Goal: Task Accomplishment & Management: Use online tool/utility

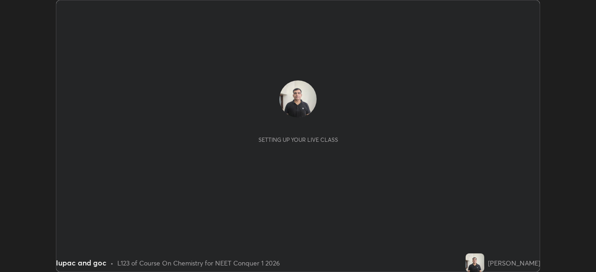
scroll to position [272, 595]
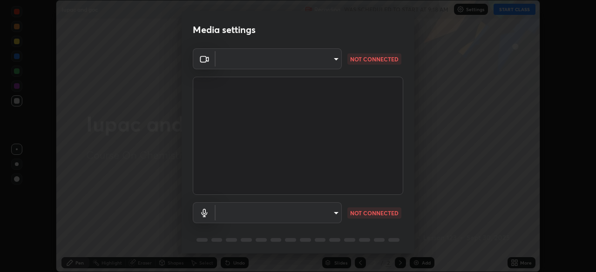
type input "94041621d18cc9dd34390ff77fa3d0b0b860356df96153333a0061212b2b3e48"
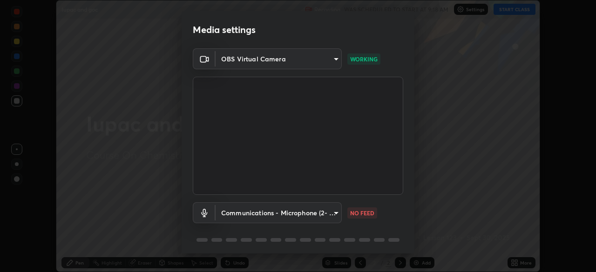
click at [306, 216] on body "Erase all Iupac and goc Recording WAS SCHEDULED TO START AT 9:18 AM Settings ST…" at bounding box center [298, 136] width 596 height 272
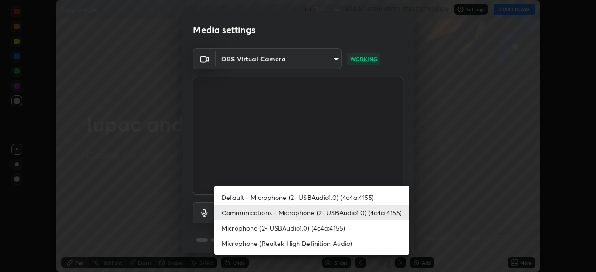
click at [290, 229] on li "Microphone (2- USBAudio1.0) (4c4a:4155)" at bounding box center [311, 228] width 195 height 15
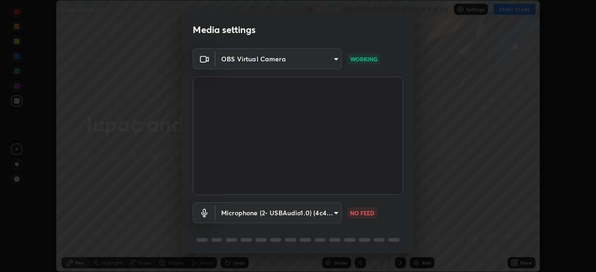
type input "551e77b46e8c6428d4620f8e56ec6f62caea4f91a0689828d7180c21a468a13c"
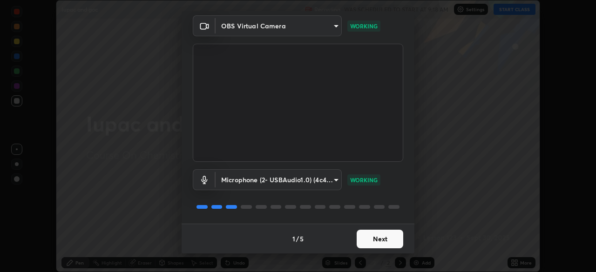
click at [382, 237] on button "Next" at bounding box center [380, 239] width 47 height 19
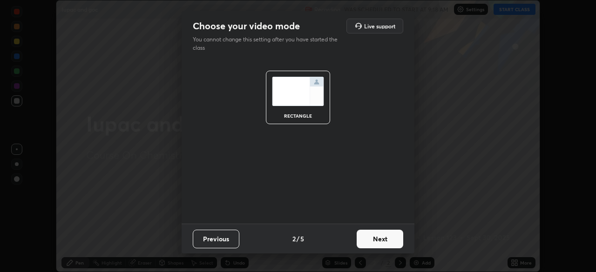
scroll to position [0, 0]
click at [385, 242] on button "Next" at bounding box center [380, 239] width 47 height 19
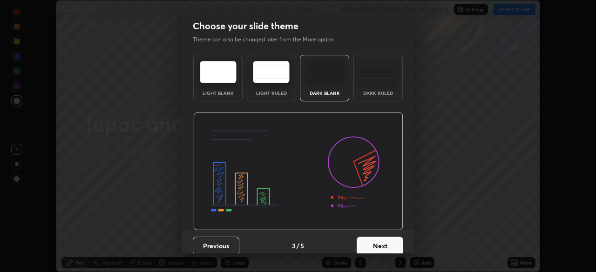
click at [384, 246] on button "Next" at bounding box center [380, 246] width 47 height 19
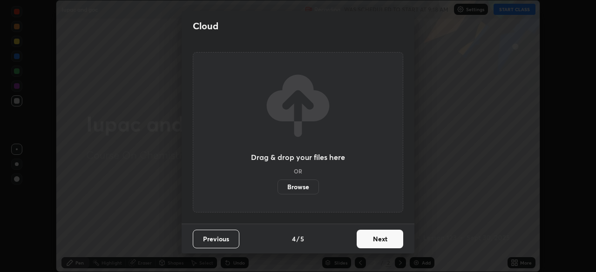
click at [387, 239] on button "Next" at bounding box center [380, 239] width 47 height 19
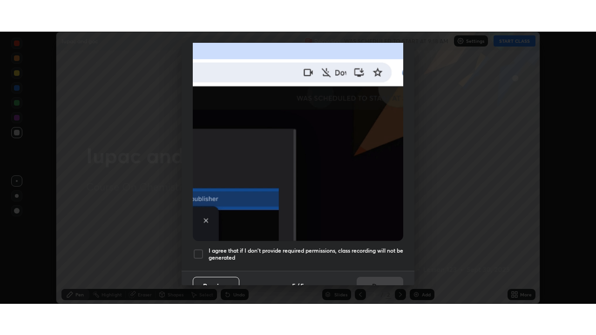
scroll to position [223, 0]
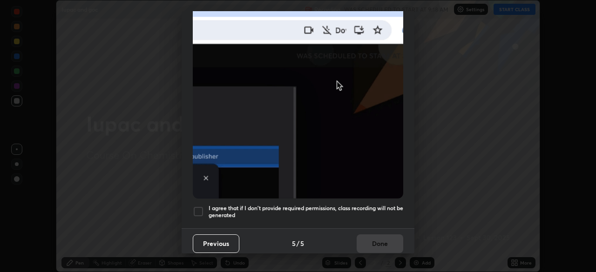
click at [197, 207] on div at bounding box center [198, 211] width 11 height 11
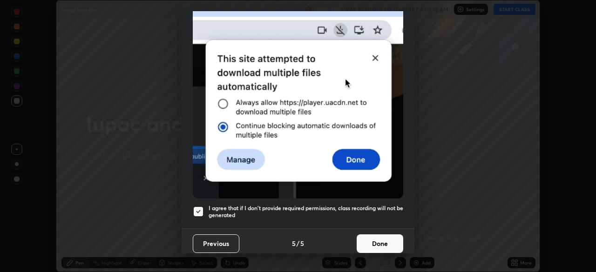
click at [383, 239] on button "Done" at bounding box center [380, 244] width 47 height 19
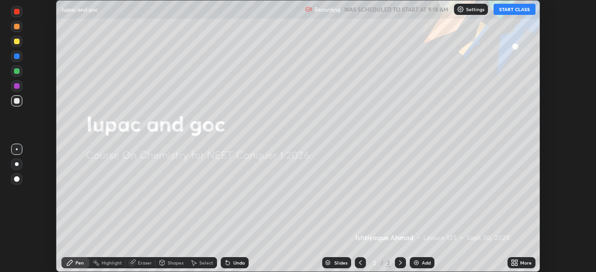
click at [422, 264] on div "Add" at bounding box center [426, 263] width 9 height 5
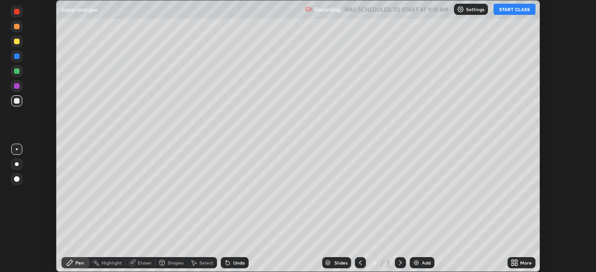
click at [512, 11] on button "START CLASS" at bounding box center [514, 9] width 42 height 11
click at [513, 260] on icon at bounding box center [512, 261] width 2 height 2
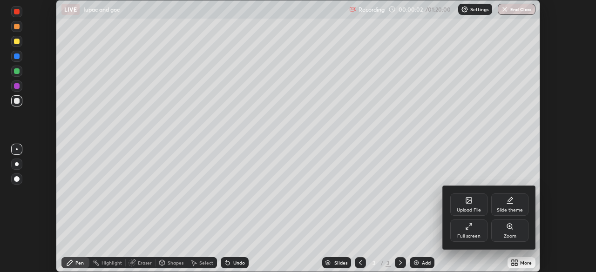
click at [471, 231] on div "Full screen" at bounding box center [468, 231] width 37 height 22
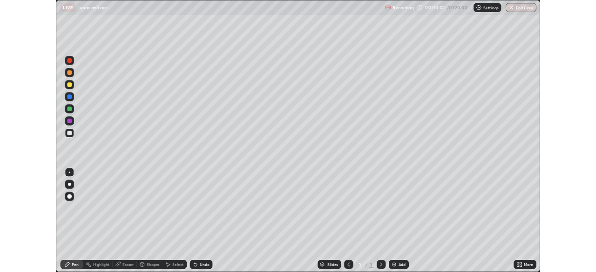
scroll to position [335, 596]
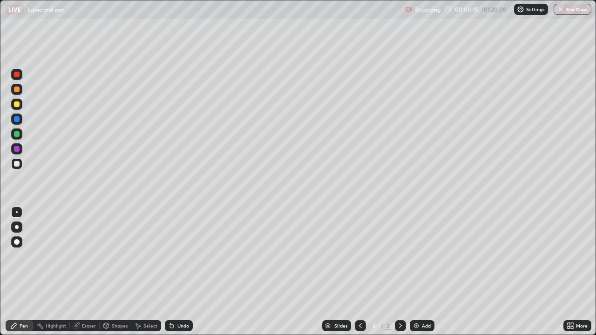
click at [17, 104] on div at bounding box center [17, 104] width 6 height 6
click at [16, 166] on div at bounding box center [17, 164] width 6 height 6
click at [17, 104] on div at bounding box center [17, 104] width 6 height 6
click at [93, 272] on div "Eraser" at bounding box center [89, 325] width 14 height 5
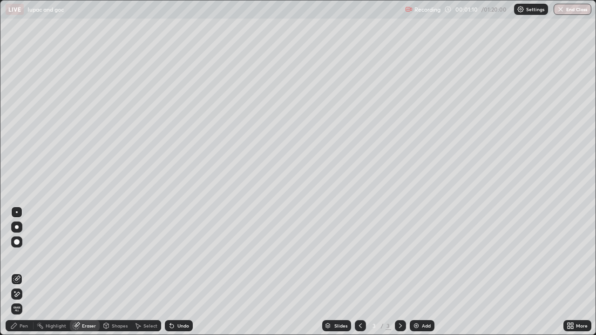
click at [19, 272] on icon at bounding box center [16, 279] width 7 height 7
click at [27, 272] on div "Pen" at bounding box center [24, 325] width 8 height 5
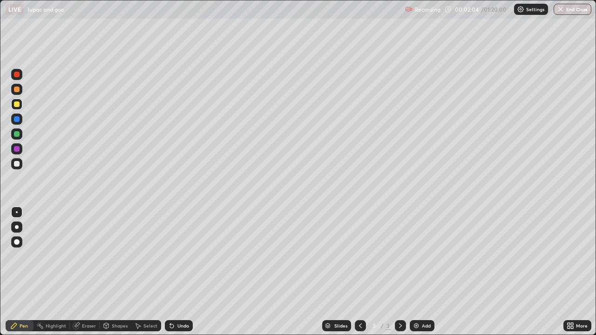
click at [18, 164] on div at bounding box center [17, 164] width 6 height 6
click at [18, 103] on div at bounding box center [17, 104] width 6 height 6
click at [91, 272] on div "Eraser" at bounding box center [89, 325] width 14 height 5
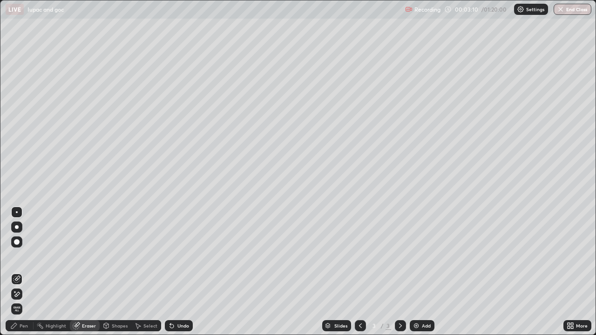
click at [19, 272] on icon at bounding box center [16, 279] width 7 height 7
click at [28, 272] on div "Pen" at bounding box center [20, 325] width 28 height 11
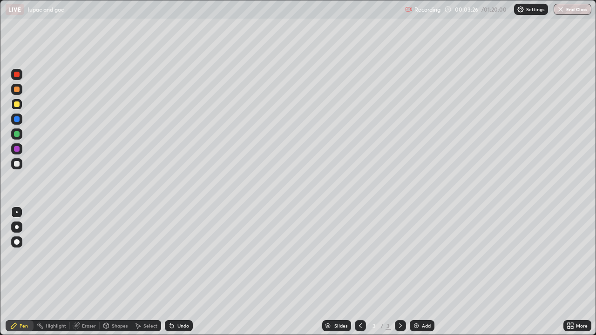
click at [18, 165] on div at bounding box center [17, 164] width 6 height 6
click at [19, 138] on div at bounding box center [16, 133] width 11 height 11
click at [360, 272] on icon at bounding box center [360, 325] width 3 height 5
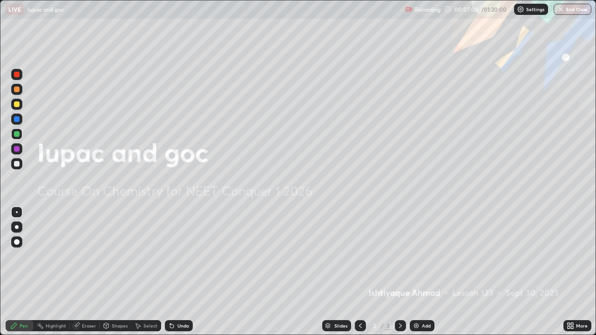
click at [19, 163] on div at bounding box center [17, 164] width 6 height 6
click at [15, 104] on div at bounding box center [17, 104] width 6 height 6
click at [89, 272] on div "Eraser" at bounding box center [89, 325] width 14 height 5
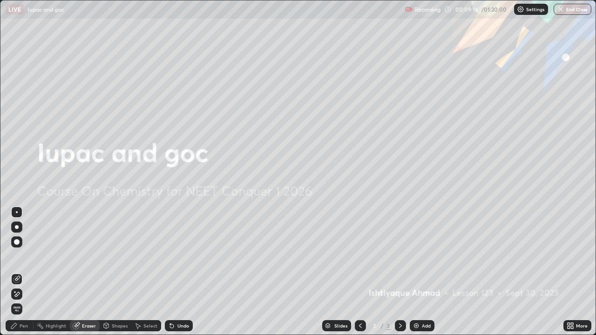
click at [21, 272] on div "Pen" at bounding box center [20, 325] width 28 height 11
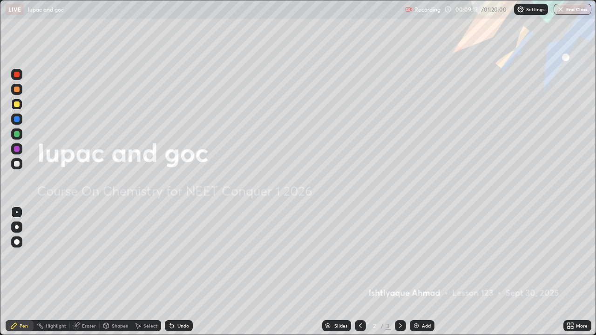
click at [17, 164] on div at bounding box center [17, 164] width 6 height 6
click at [417, 272] on img at bounding box center [415, 325] width 7 height 7
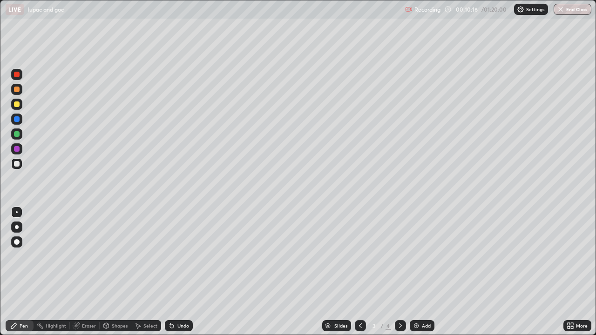
click at [399, 272] on icon at bounding box center [400, 325] width 7 height 7
click at [420, 272] on div "Add" at bounding box center [422, 325] width 25 height 11
click at [17, 105] on div at bounding box center [17, 104] width 6 height 6
click at [17, 165] on div at bounding box center [17, 164] width 6 height 6
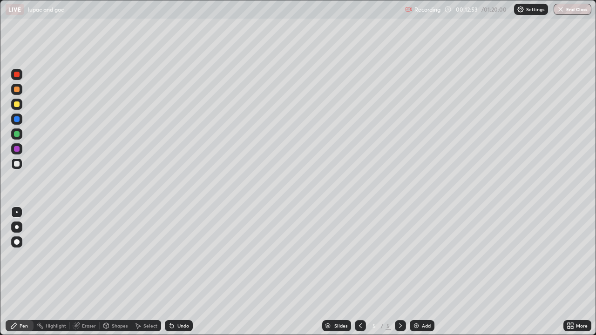
click at [29, 272] on div "Pen" at bounding box center [20, 325] width 28 height 11
click at [16, 106] on div at bounding box center [17, 104] width 6 height 6
click at [91, 272] on div "Eraser" at bounding box center [89, 325] width 14 height 5
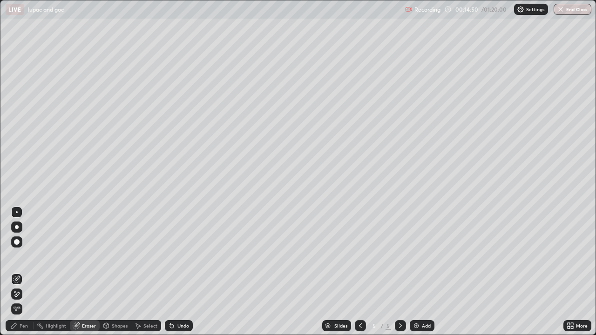
click at [16, 272] on icon at bounding box center [16, 279] width 7 height 7
click at [29, 272] on div "Pen" at bounding box center [20, 325] width 28 height 11
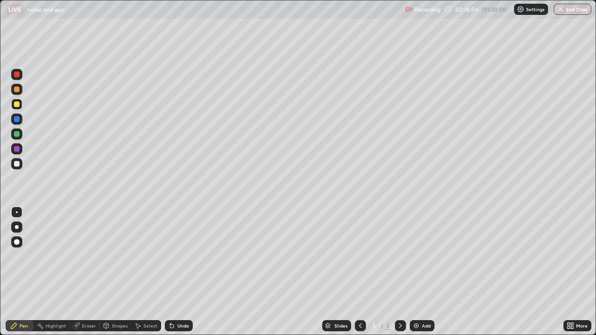
click at [417, 272] on img at bounding box center [415, 325] width 7 height 7
click at [359, 272] on icon at bounding box center [360, 325] width 7 height 7
click at [360, 272] on icon at bounding box center [360, 325] width 7 height 7
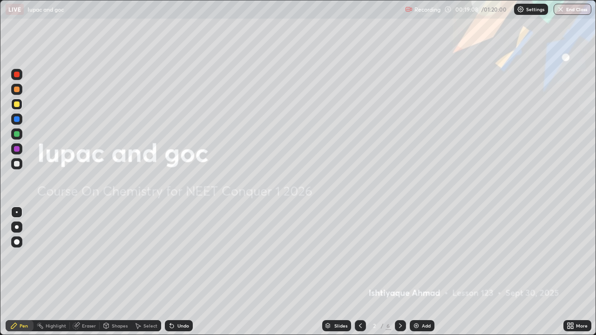
click at [399, 272] on icon at bounding box center [400, 325] width 7 height 7
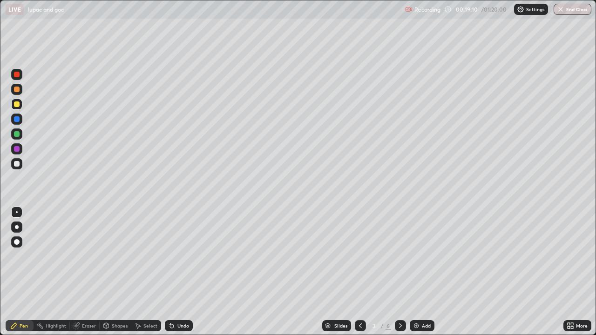
click at [399, 272] on icon at bounding box center [400, 325] width 7 height 7
click at [401, 272] on icon at bounding box center [400, 325] width 7 height 7
click at [17, 164] on div at bounding box center [17, 164] width 6 height 6
click at [17, 104] on div at bounding box center [17, 104] width 6 height 6
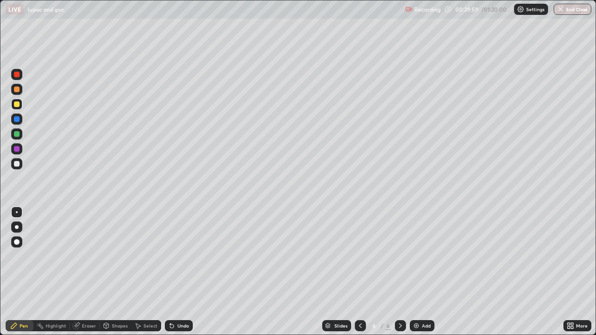
click at [18, 106] on div at bounding box center [17, 104] width 6 height 6
click at [419, 272] on div "Add" at bounding box center [422, 325] width 25 height 11
click at [16, 165] on div at bounding box center [17, 164] width 6 height 6
click at [17, 104] on div at bounding box center [17, 104] width 6 height 6
click at [18, 165] on div at bounding box center [17, 164] width 6 height 6
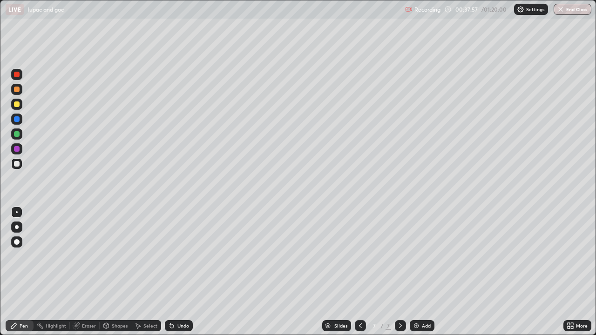
click at [422, 272] on div "Add" at bounding box center [426, 325] width 9 height 5
click at [18, 105] on div at bounding box center [17, 104] width 6 height 6
click at [18, 162] on div at bounding box center [17, 164] width 6 height 6
click at [15, 135] on div at bounding box center [17, 134] width 6 height 6
click at [17, 163] on div at bounding box center [17, 164] width 6 height 6
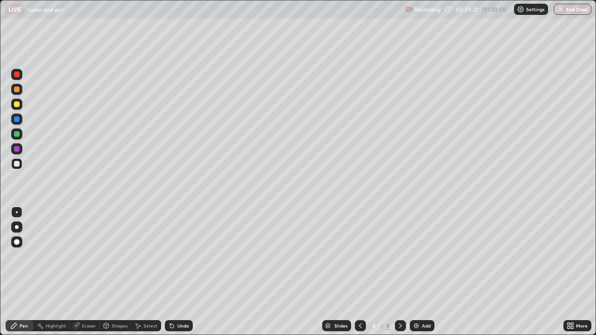
click at [18, 134] on div at bounding box center [17, 134] width 6 height 6
click at [21, 165] on div at bounding box center [16, 163] width 11 height 11
click at [92, 272] on div "Eraser" at bounding box center [85, 325] width 30 height 11
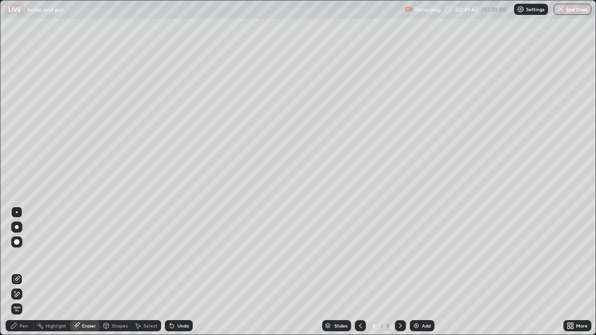
click at [18, 272] on icon at bounding box center [16, 279] width 7 height 7
click at [27, 272] on div "Pen" at bounding box center [24, 325] width 8 height 5
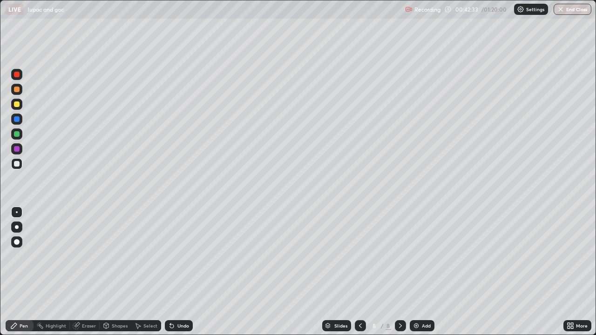
click at [18, 272] on div "Pen" at bounding box center [20, 325] width 28 height 11
click at [17, 105] on div at bounding box center [17, 104] width 6 height 6
click at [18, 163] on div at bounding box center [17, 164] width 6 height 6
click at [420, 272] on div "Add" at bounding box center [422, 325] width 25 height 11
click at [17, 105] on div at bounding box center [17, 104] width 6 height 6
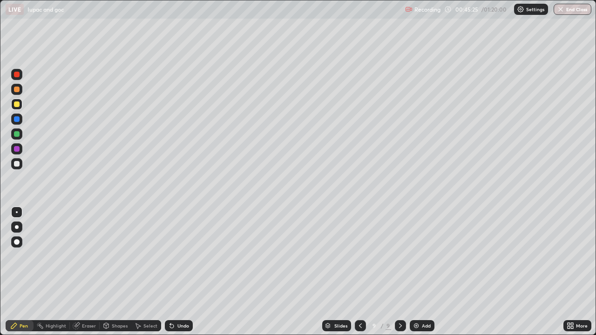
click at [17, 165] on div at bounding box center [17, 164] width 6 height 6
click at [17, 103] on div at bounding box center [17, 104] width 6 height 6
click at [17, 165] on div at bounding box center [17, 164] width 6 height 6
click at [17, 132] on div at bounding box center [17, 134] width 6 height 6
click at [128, 271] on button "Undo" at bounding box center [141, 273] width 27 height 11
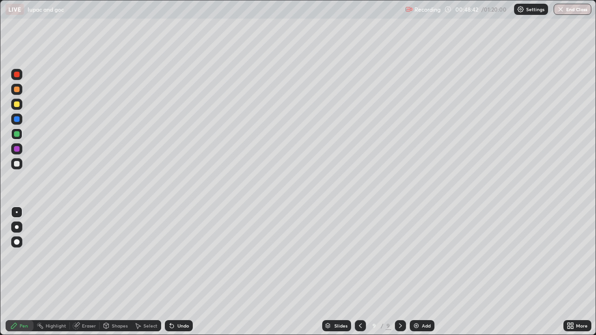
click at [16, 120] on div at bounding box center [17, 119] width 6 height 6
click at [17, 104] on div at bounding box center [17, 104] width 6 height 6
click at [17, 118] on div at bounding box center [17, 119] width 6 height 6
click at [18, 166] on div at bounding box center [17, 164] width 6 height 6
click at [418, 272] on img at bounding box center [415, 325] width 7 height 7
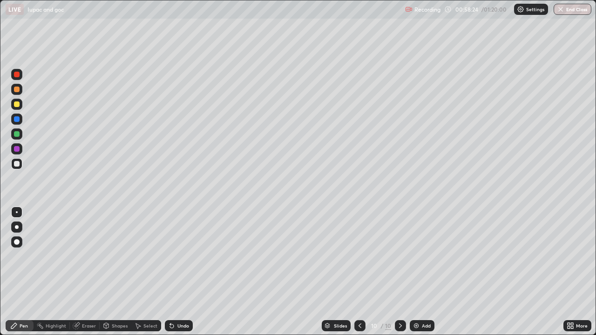
click at [94, 272] on div "Eraser" at bounding box center [89, 325] width 14 height 5
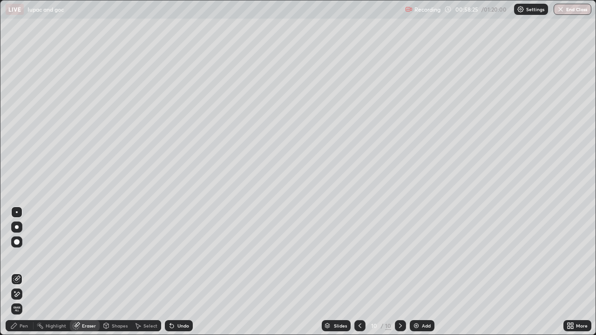
click at [17, 272] on icon at bounding box center [16, 279] width 7 height 7
click at [27, 272] on div "Pen" at bounding box center [24, 325] width 8 height 5
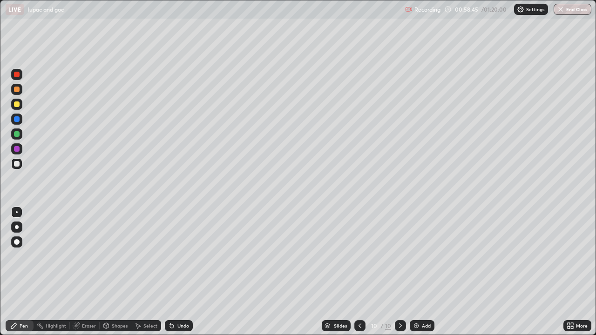
click at [92, 272] on div "Eraser" at bounding box center [89, 325] width 14 height 5
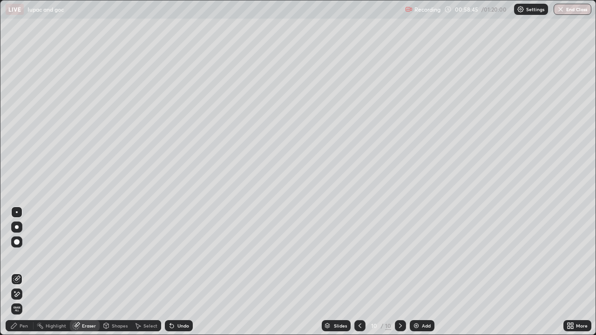
click at [18, 272] on icon at bounding box center [16, 279] width 7 height 7
click at [27, 272] on div "Pen" at bounding box center [20, 325] width 28 height 11
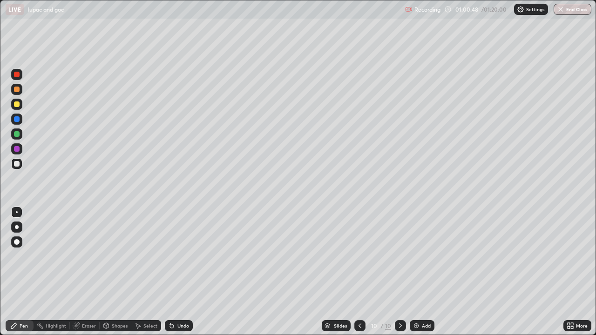
click at [20, 105] on div at bounding box center [16, 104] width 11 height 11
click at [566, 8] on button "End Class" at bounding box center [572, 9] width 38 height 11
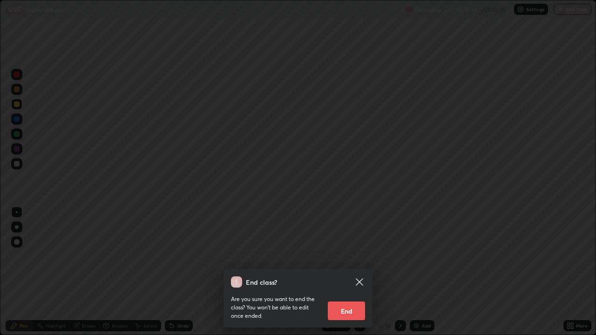
click at [353, 272] on button "End" at bounding box center [346, 311] width 37 height 19
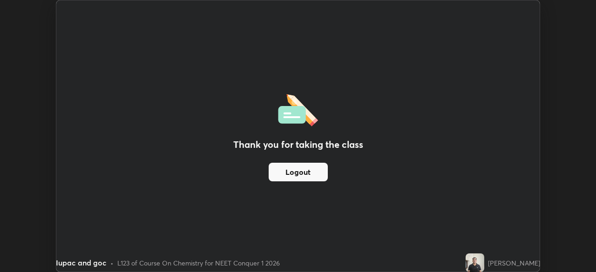
scroll to position [46269, 45945]
